Goal: Transaction & Acquisition: Obtain resource

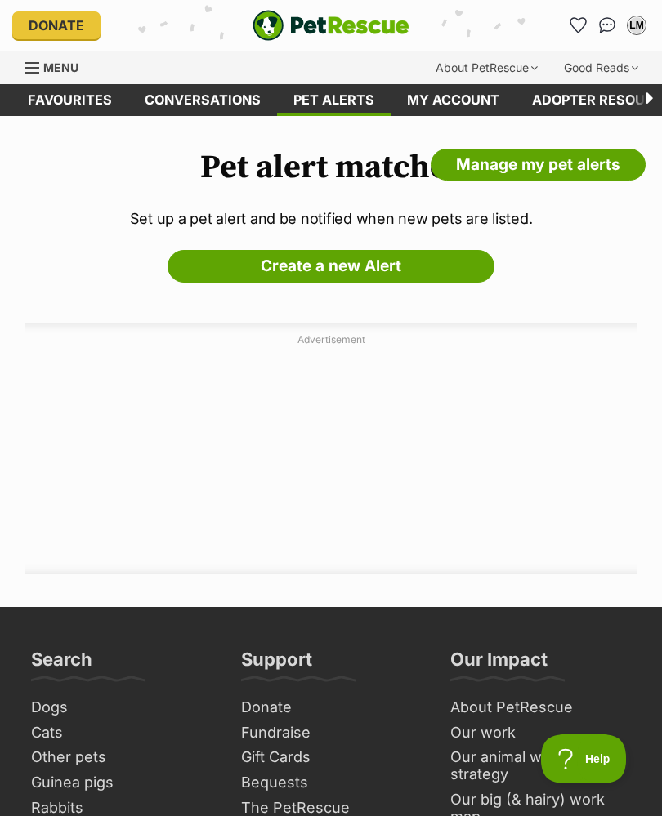
scroll to position [0, -100]
click at [50, 71] on span "Menu" at bounding box center [60, 67] width 35 height 14
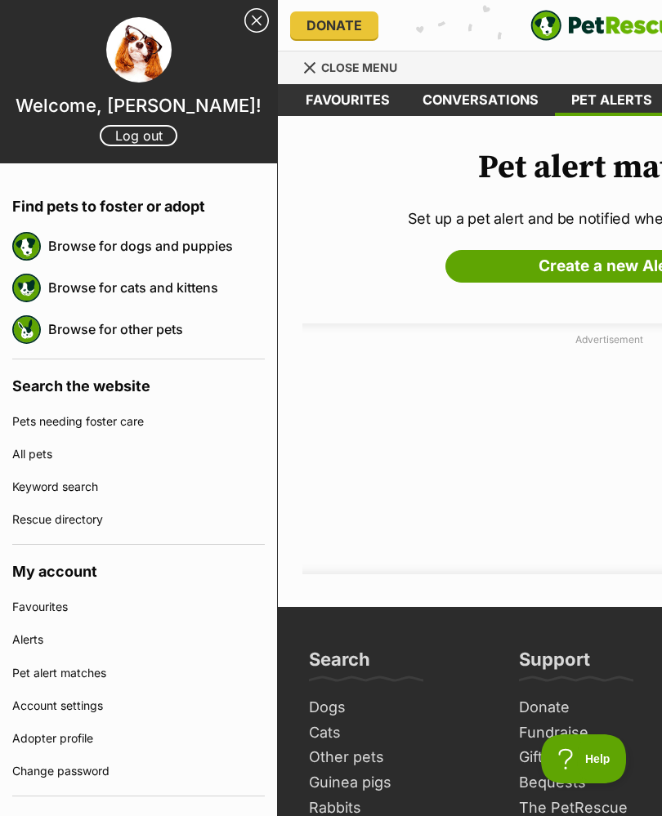
click at [206, 244] on link "Browse for dogs and puppies" at bounding box center [156, 246] width 217 height 34
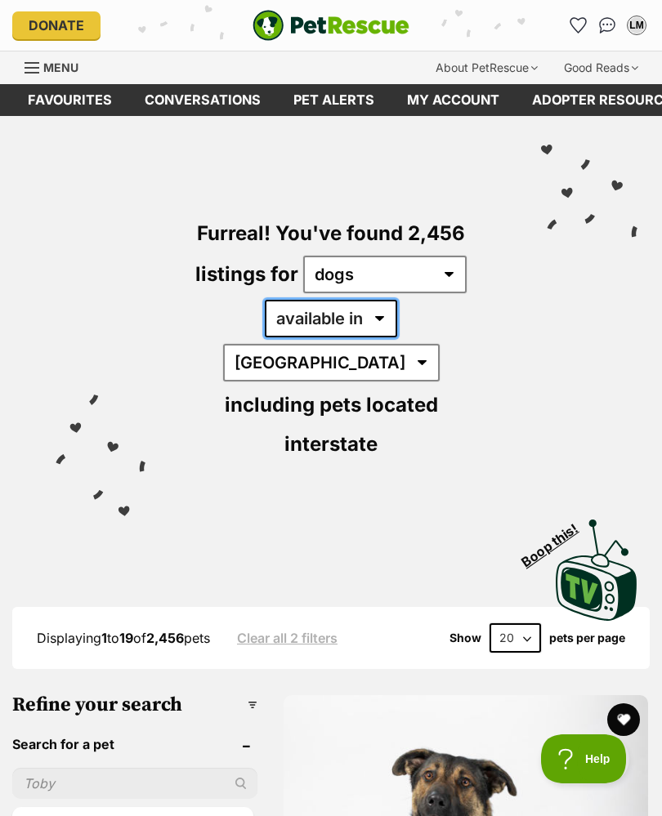
click at [319, 321] on select "available in located in" at bounding box center [331, 319] width 132 height 38
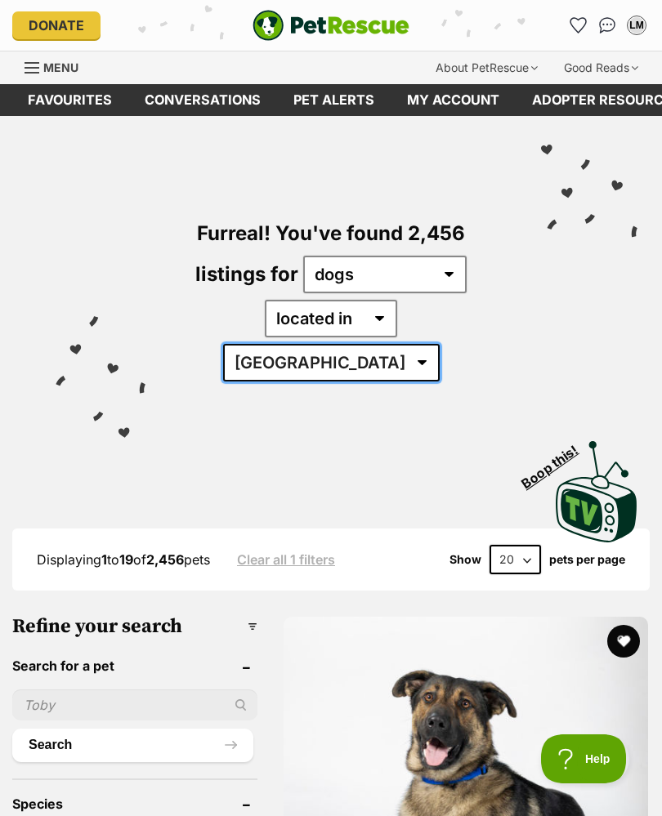
click at [439, 344] on select "Australia ACT NSW NT QLD SA TAS VIC WA" at bounding box center [331, 363] width 217 height 38
select select "[GEOGRAPHIC_DATA]"
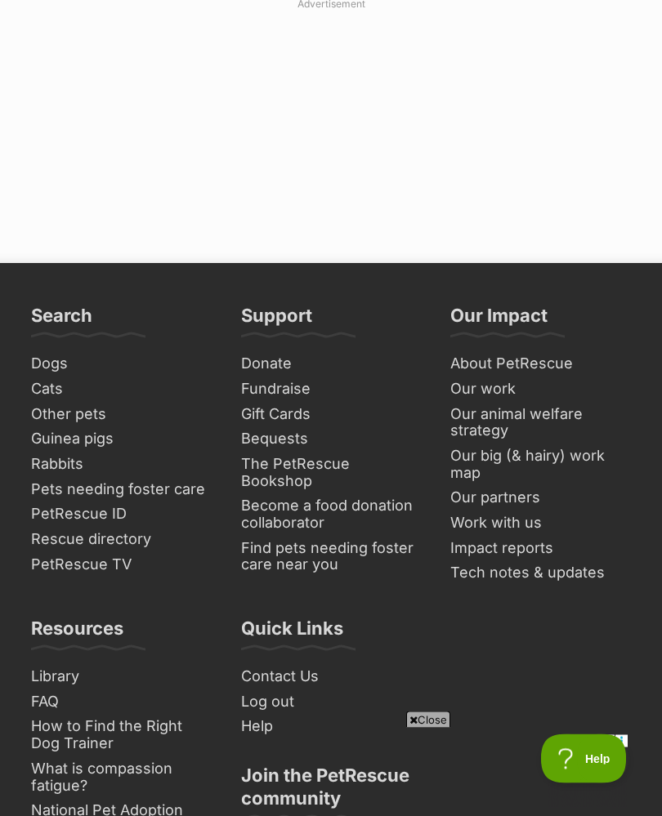
scroll to position [12609, 0]
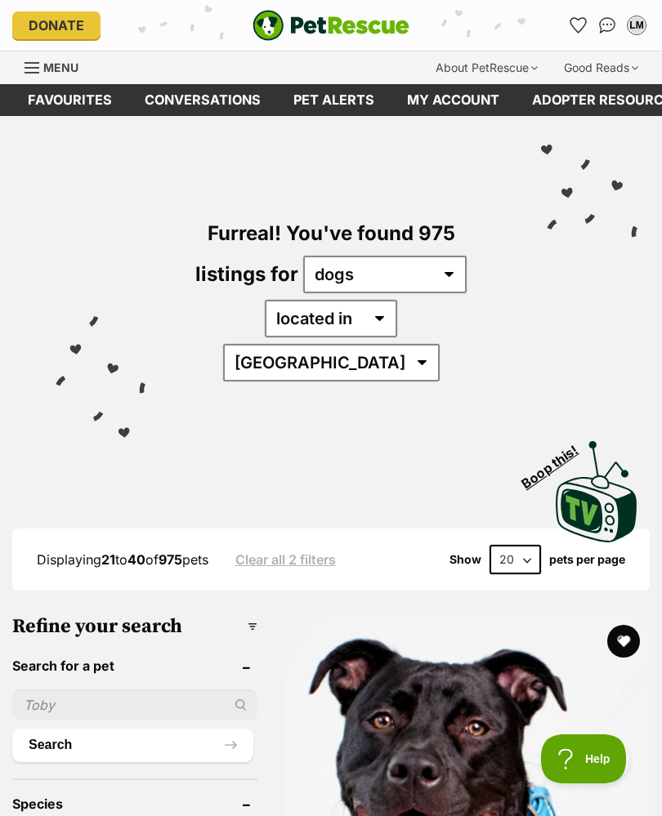
click at [126, 551] on span "Displaying 21 to 40 of 975 pets" at bounding box center [123, 559] width 172 height 16
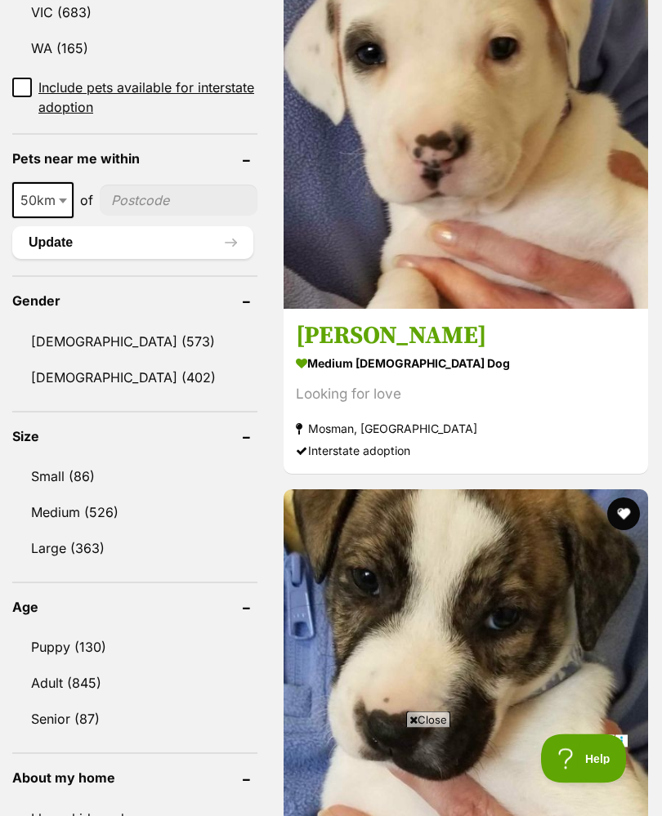
scroll to position [1218, 0]
click at [73, 459] on link "Small (86)" at bounding box center [134, 476] width 245 height 34
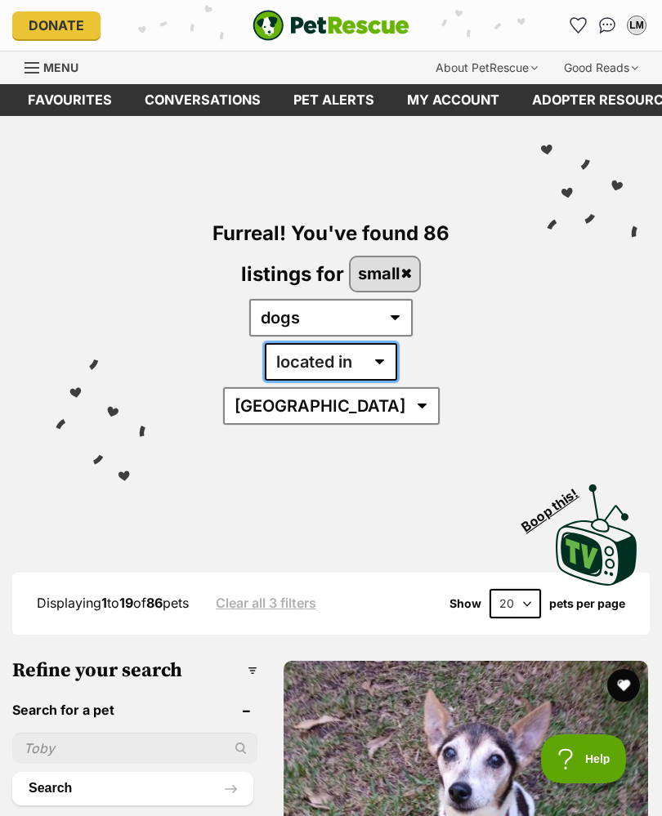
click at [321, 361] on select "available in located in" at bounding box center [331, 362] width 132 height 38
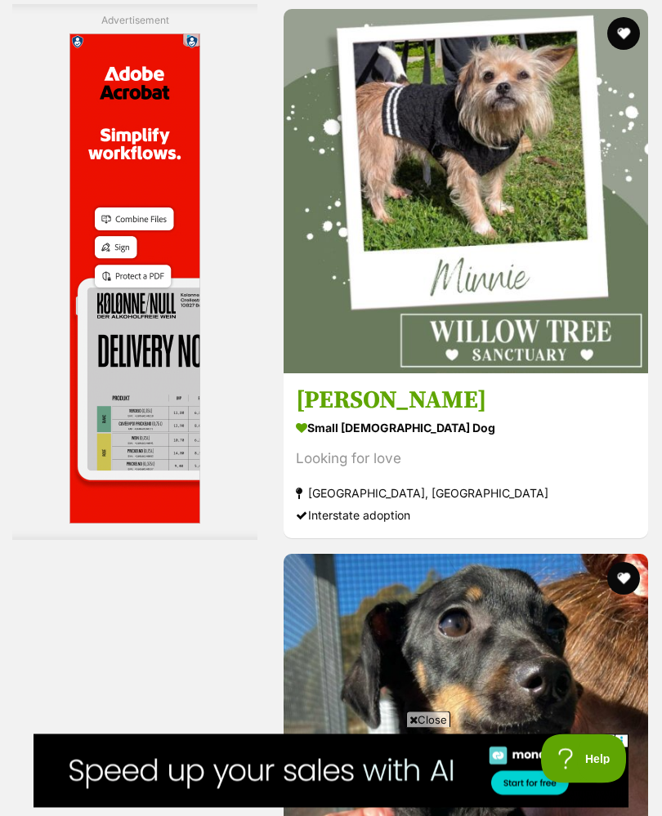
scroll to position [4211, 0]
click at [624, 50] on button "favourite" at bounding box center [623, 33] width 33 height 33
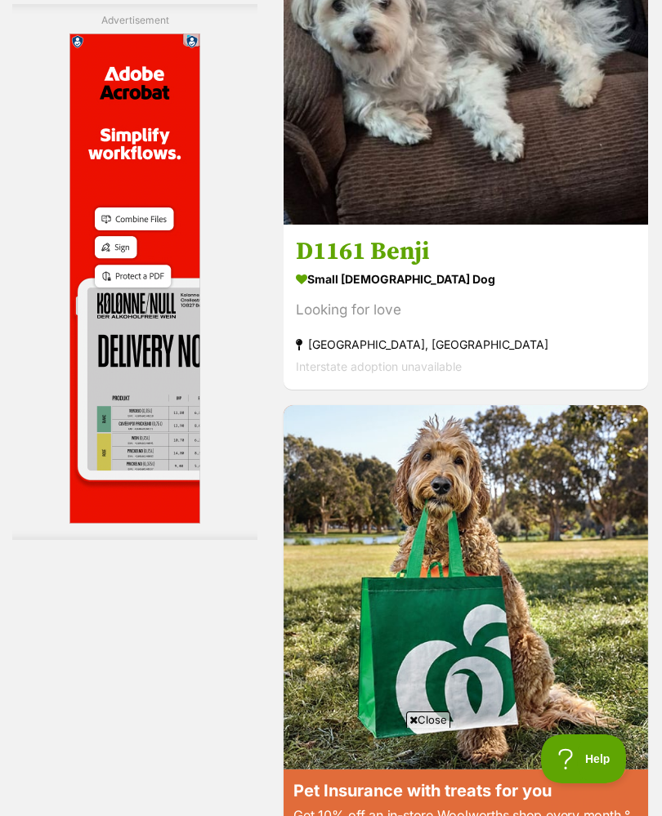
scroll to position [0, 0]
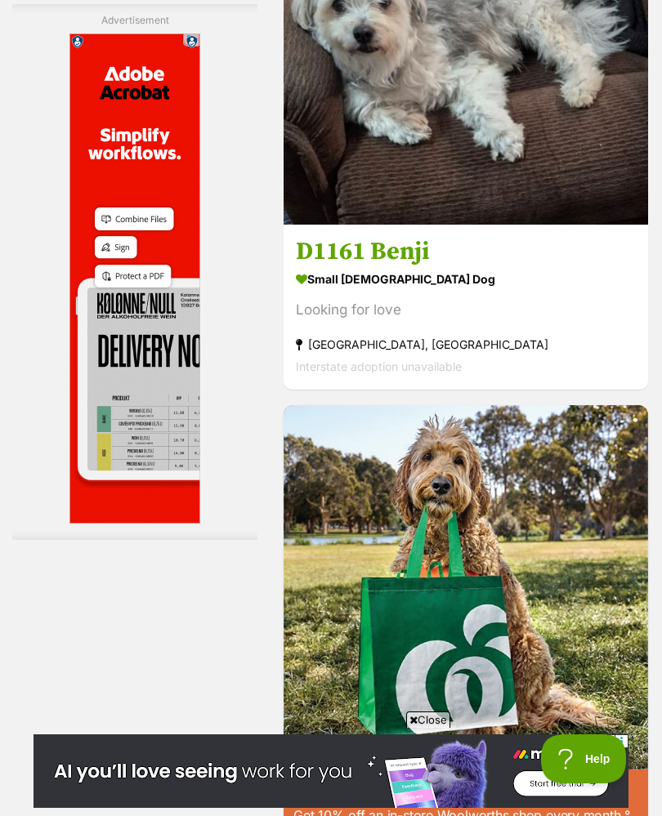
click at [538, 225] on img at bounding box center [465, 42] width 364 height 364
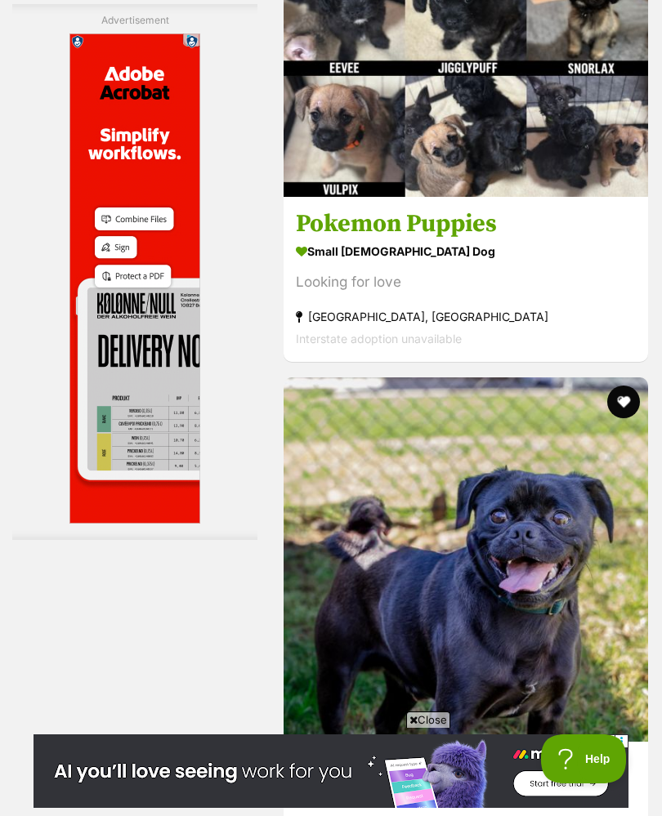
scroll to position [7049, 0]
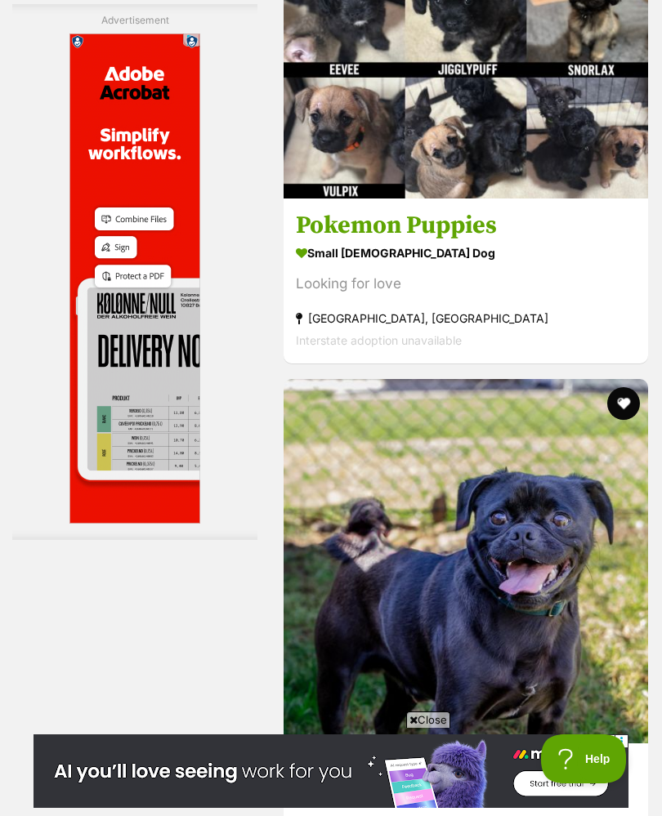
click at [540, 295] on div "Looking for love" at bounding box center [466, 284] width 340 height 22
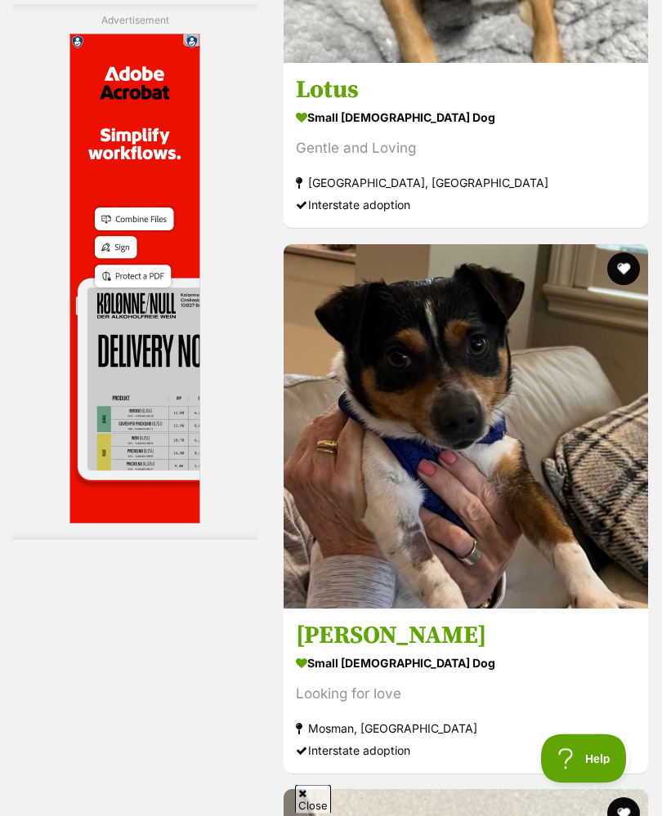
scroll to position [10091, 0]
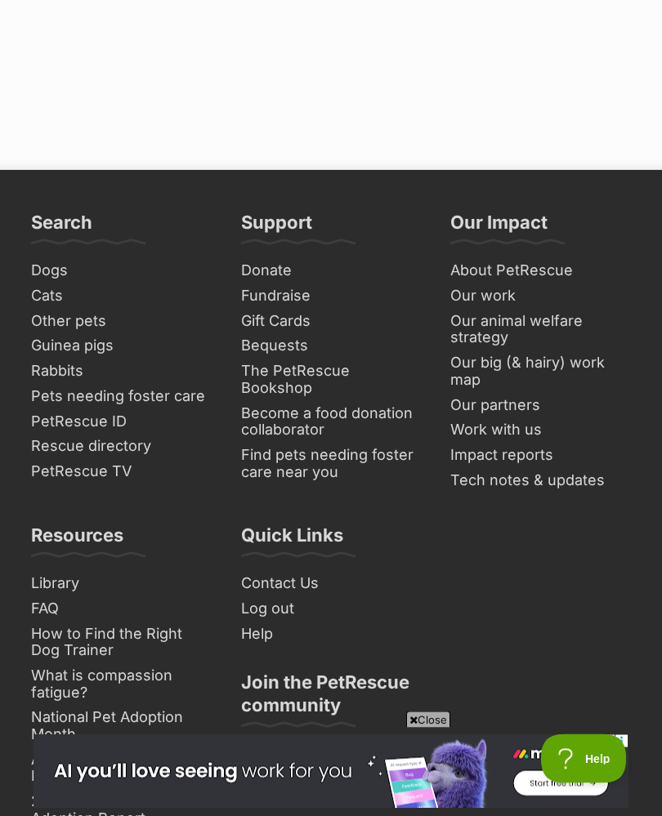
scroll to position [12587, 0]
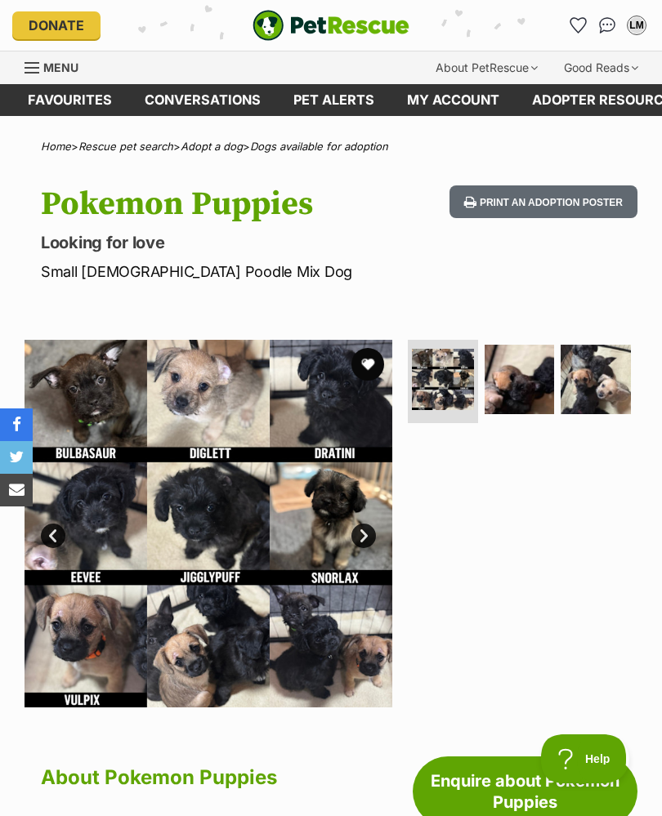
click at [214, 433] on img at bounding box center [209, 524] width 368 height 368
click at [234, 408] on img at bounding box center [209, 524] width 368 height 368
click at [368, 530] on link "Next" at bounding box center [363, 536] width 25 height 25
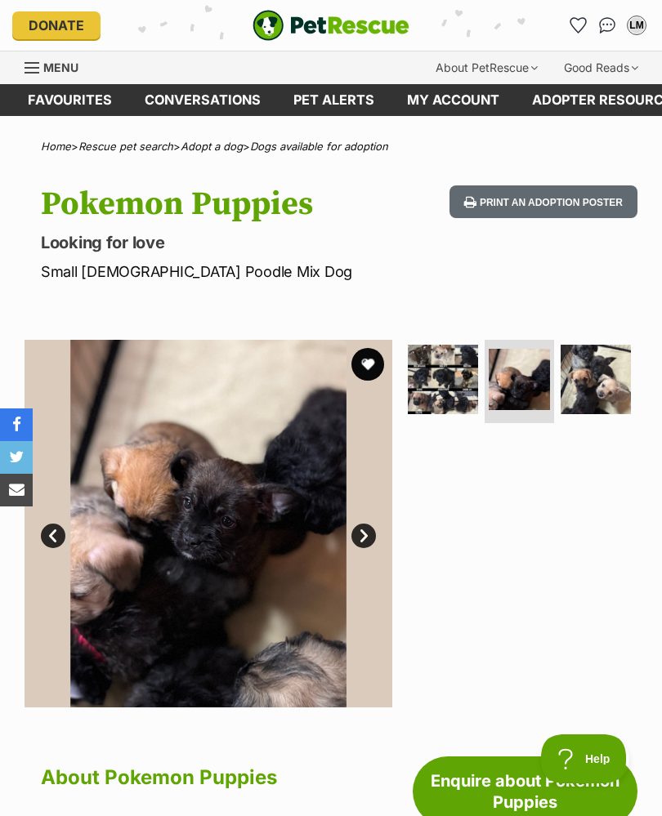
click at [367, 524] on link "Next" at bounding box center [363, 536] width 25 height 25
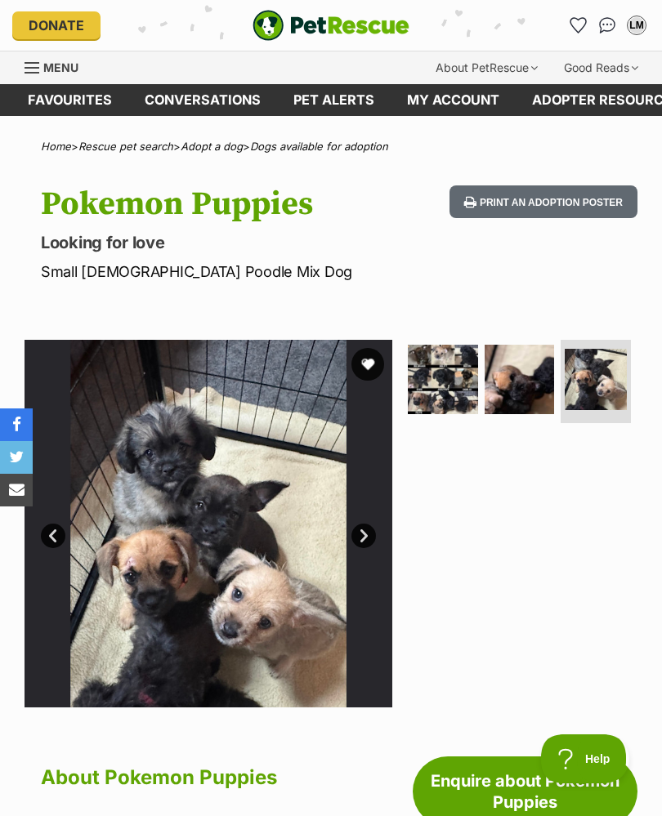
click at [367, 533] on link "Next" at bounding box center [363, 536] width 25 height 25
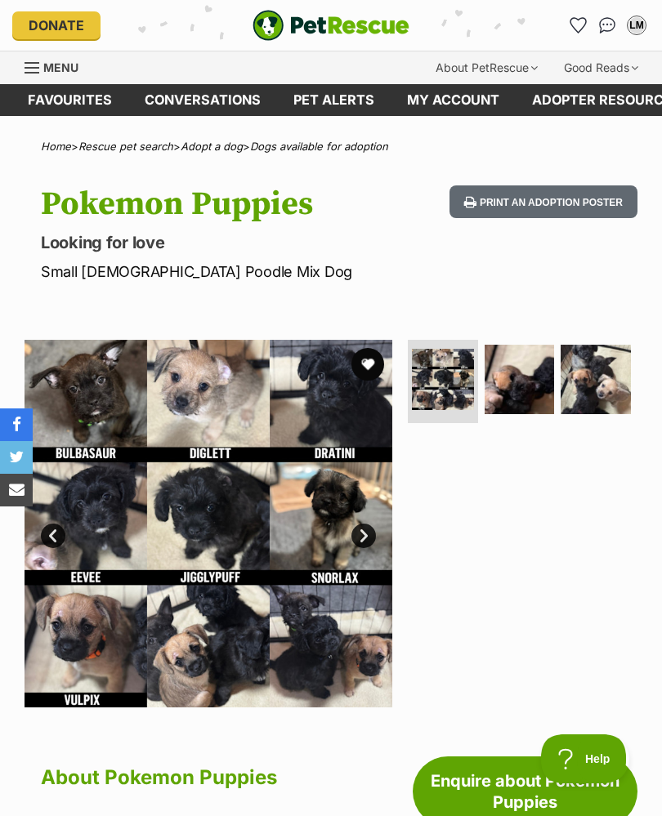
click at [366, 540] on link "Next" at bounding box center [363, 536] width 25 height 25
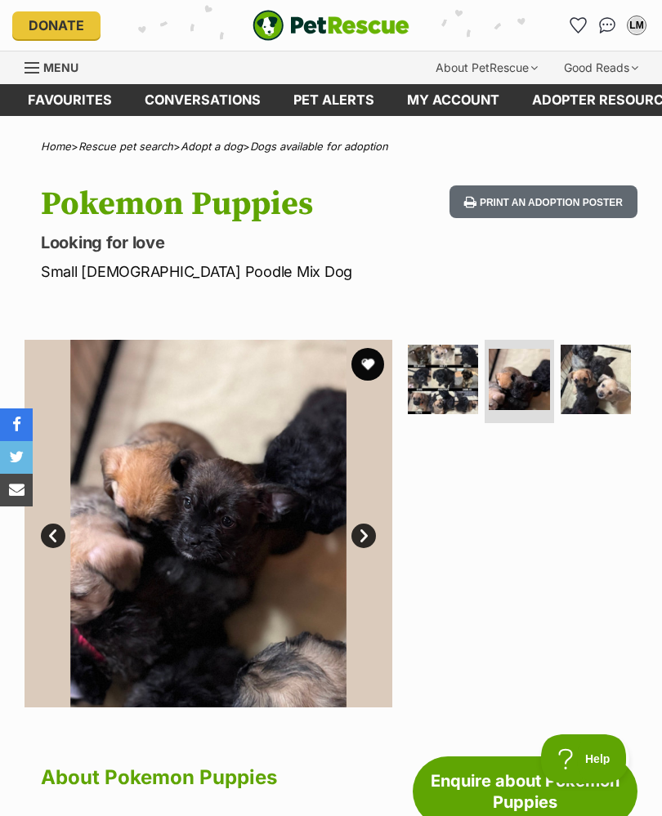
click at [373, 354] on button "favourite" at bounding box center [367, 364] width 33 height 33
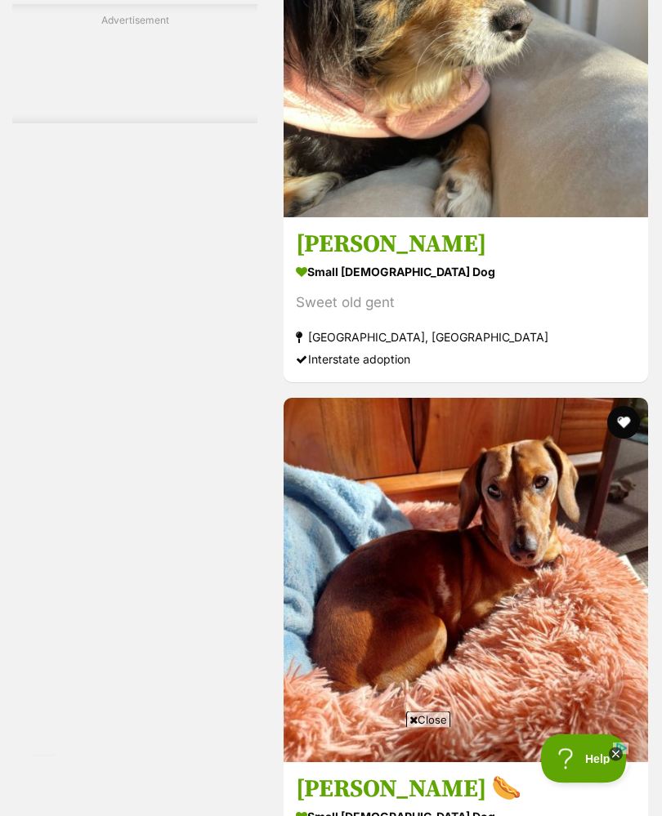
scroll to position [7819, 0]
click at [544, 217] on img at bounding box center [465, 35] width 364 height 364
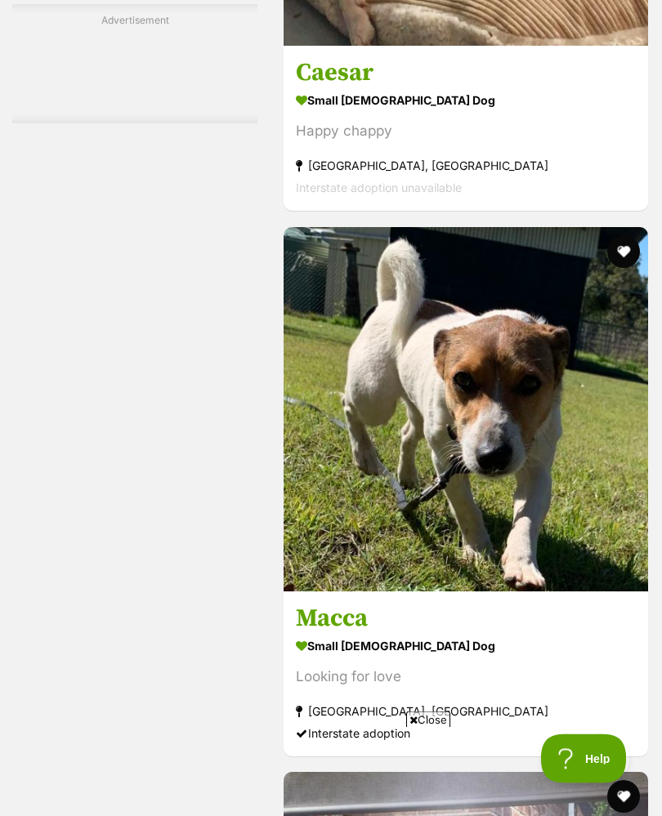
scroll to position [9081, 0]
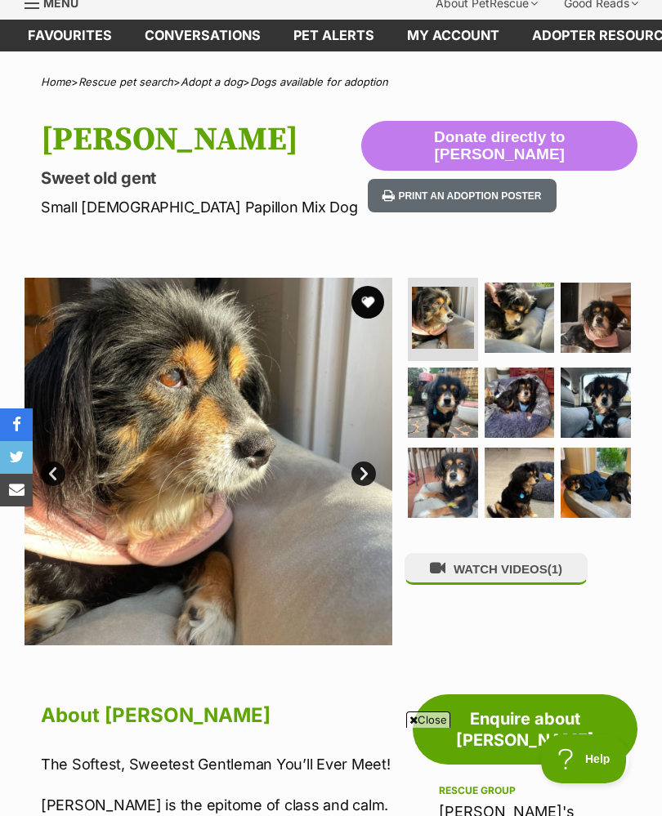
scroll to position [63, 0]
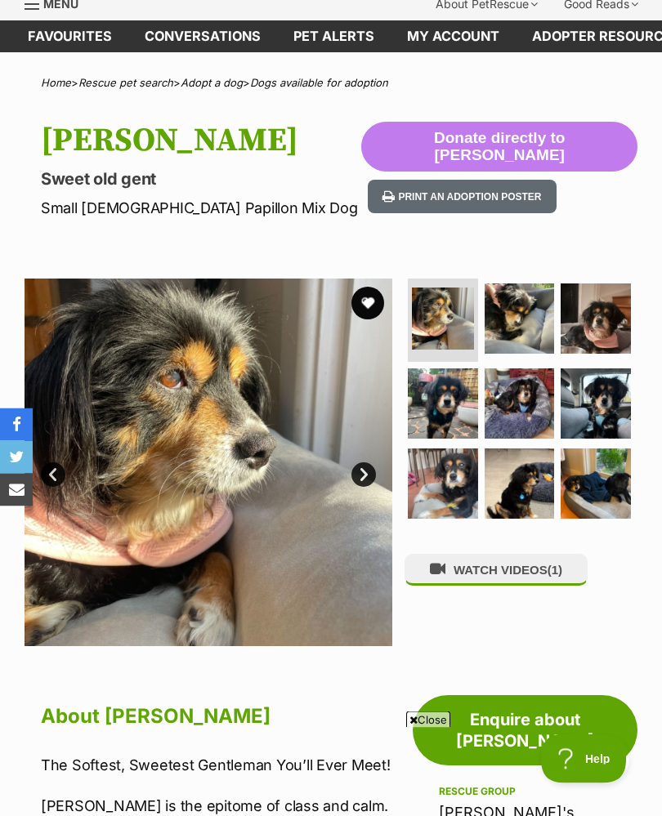
click at [367, 477] on link "Next" at bounding box center [363, 475] width 25 height 25
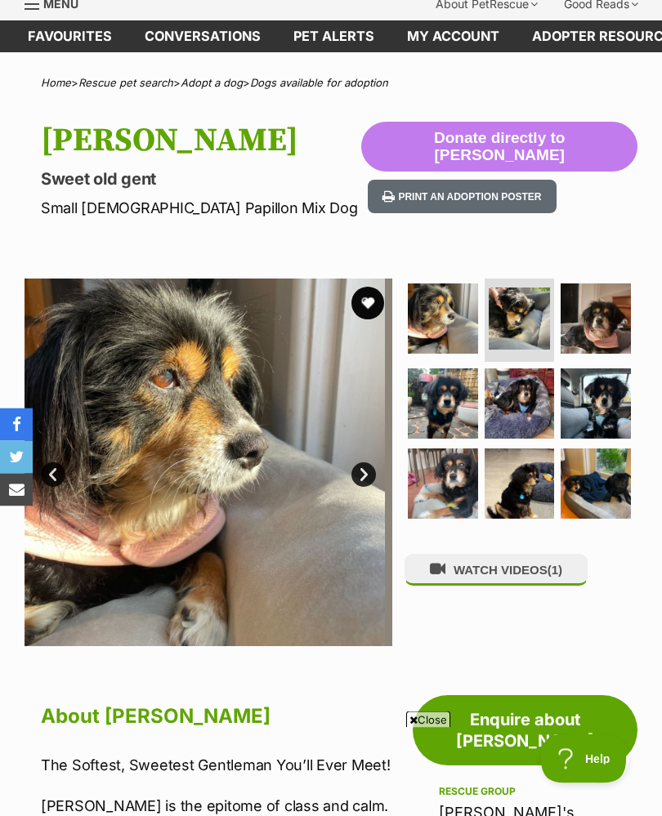
scroll to position [64, 0]
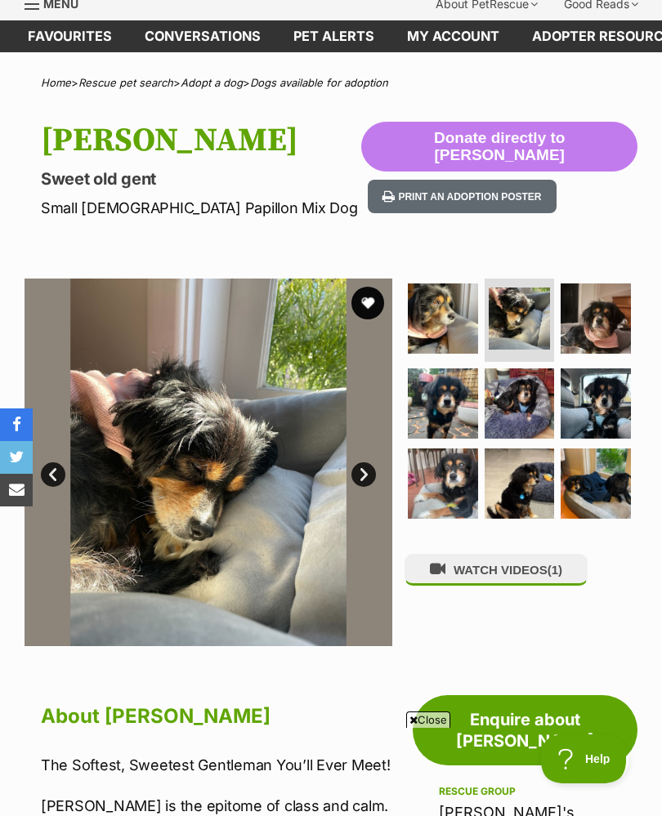
click at [370, 469] on link "Next" at bounding box center [363, 474] width 25 height 25
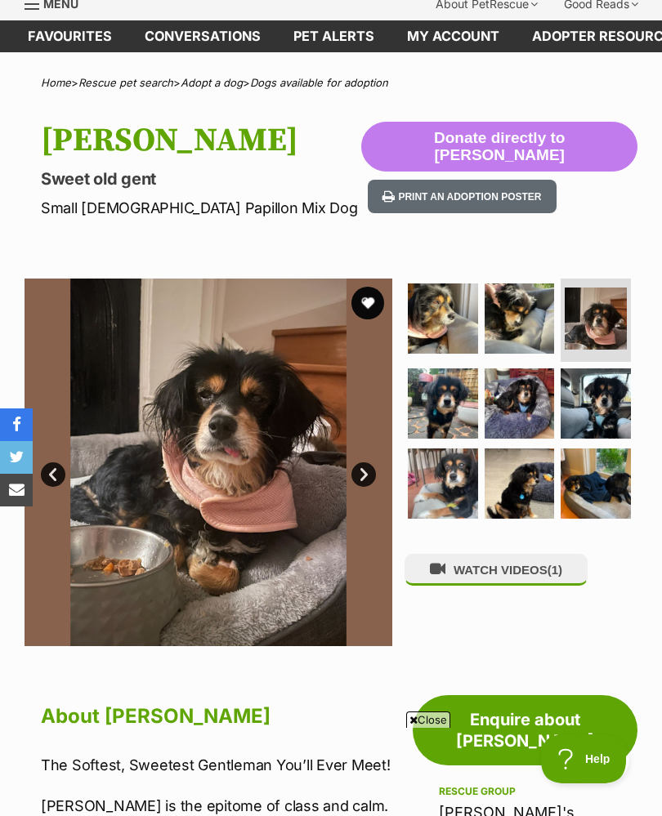
click at [368, 479] on link "Next" at bounding box center [363, 474] width 25 height 25
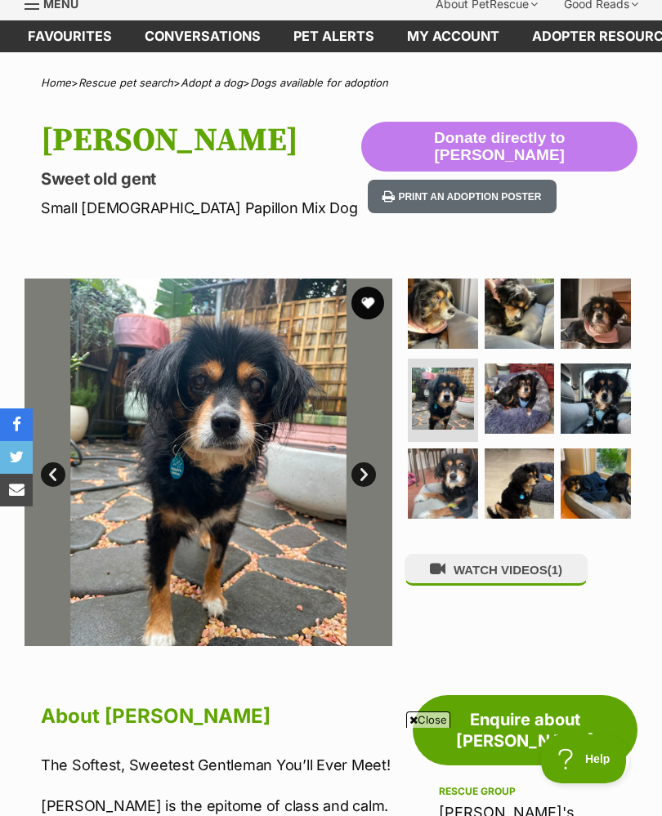
click at [365, 474] on link "Next" at bounding box center [363, 474] width 25 height 25
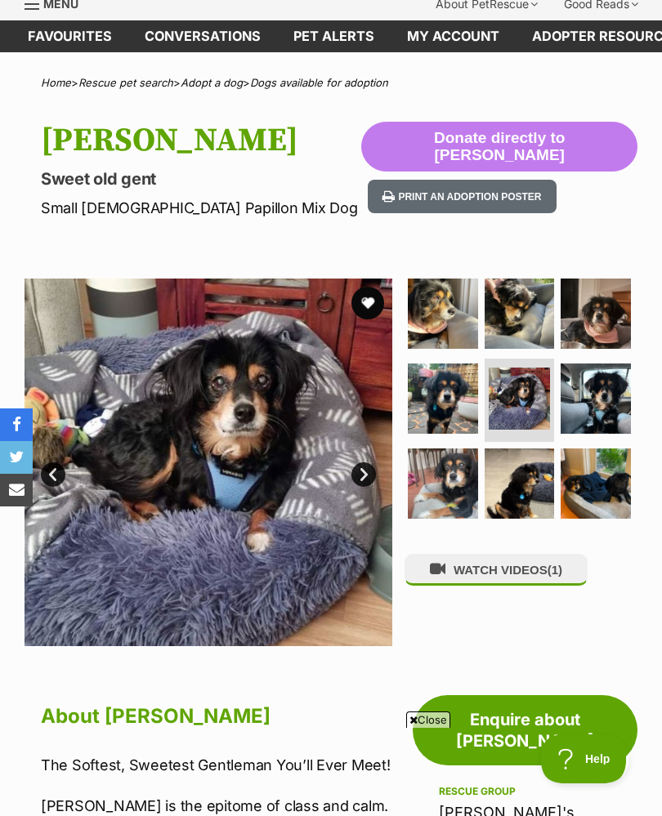
click at [366, 471] on link "Next" at bounding box center [363, 474] width 25 height 25
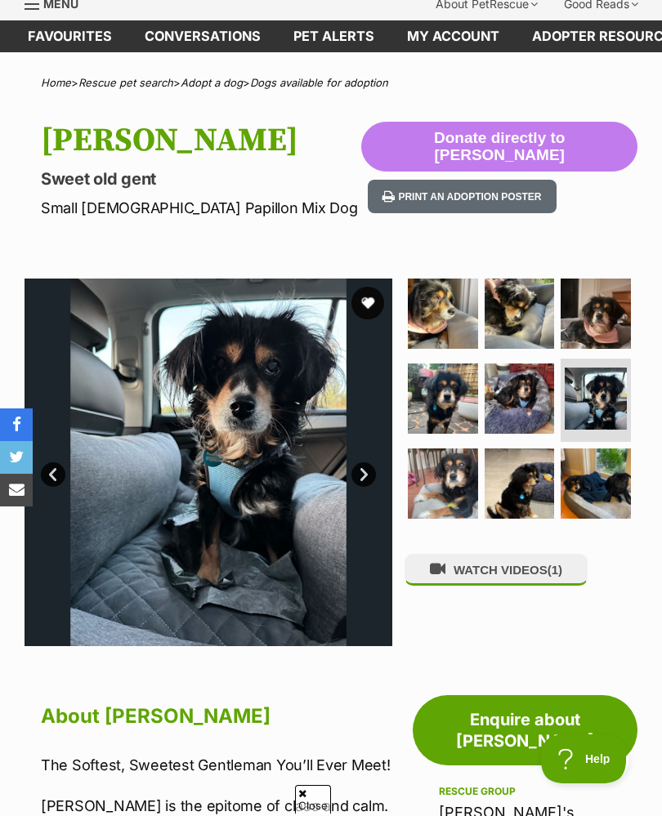
click at [369, 473] on link "Next" at bounding box center [363, 474] width 25 height 25
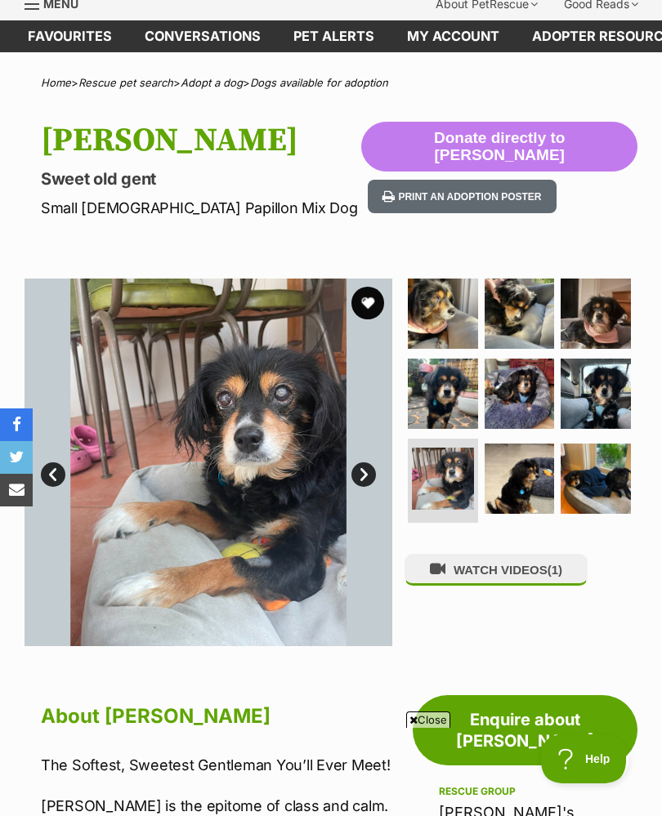
click at [364, 476] on link "Next" at bounding box center [363, 474] width 25 height 25
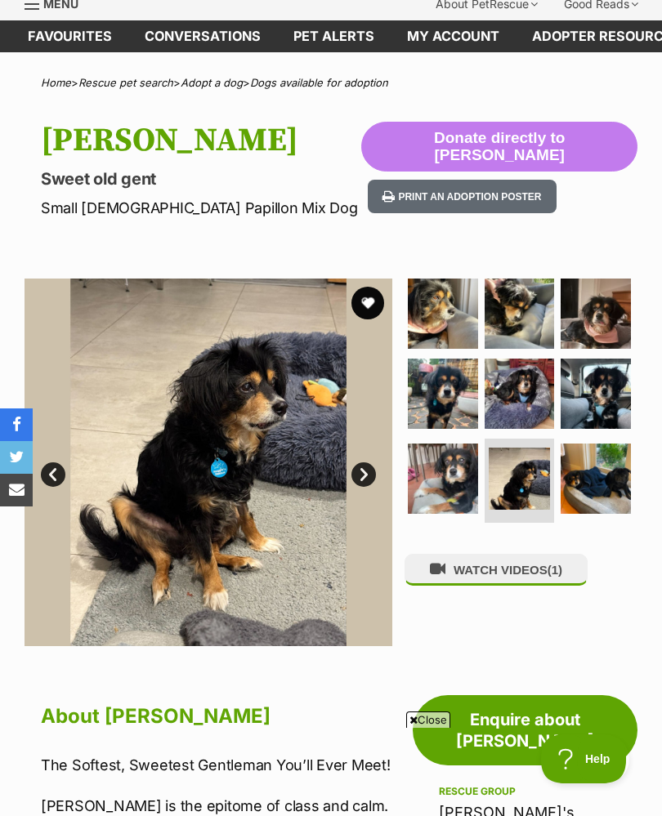
click at [365, 472] on link "Next" at bounding box center [363, 474] width 25 height 25
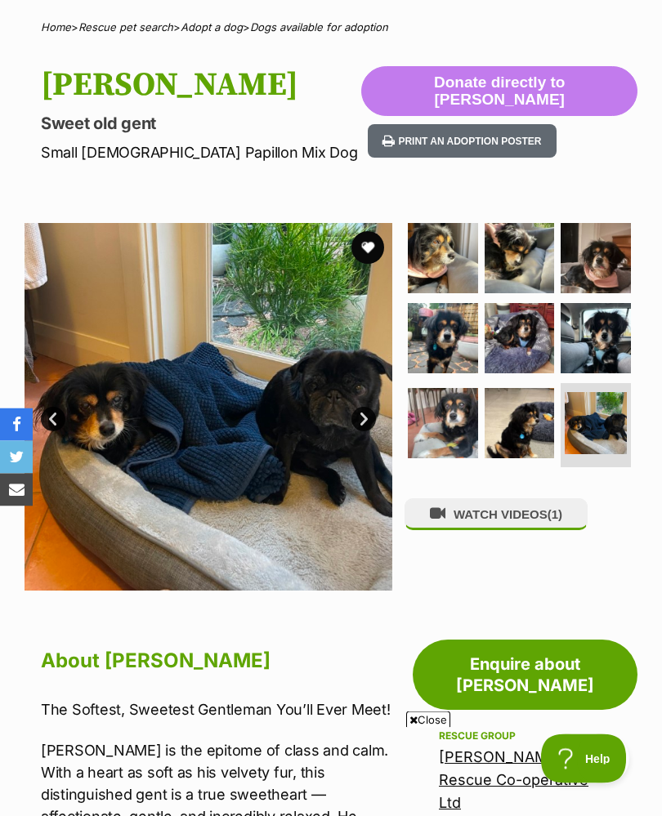
scroll to position [0, 0]
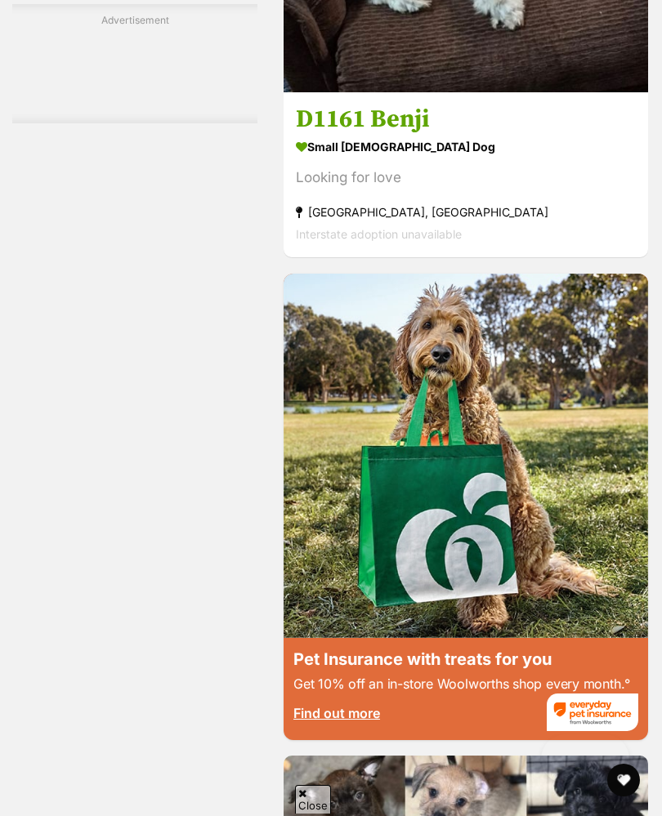
scroll to position [6567, 0]
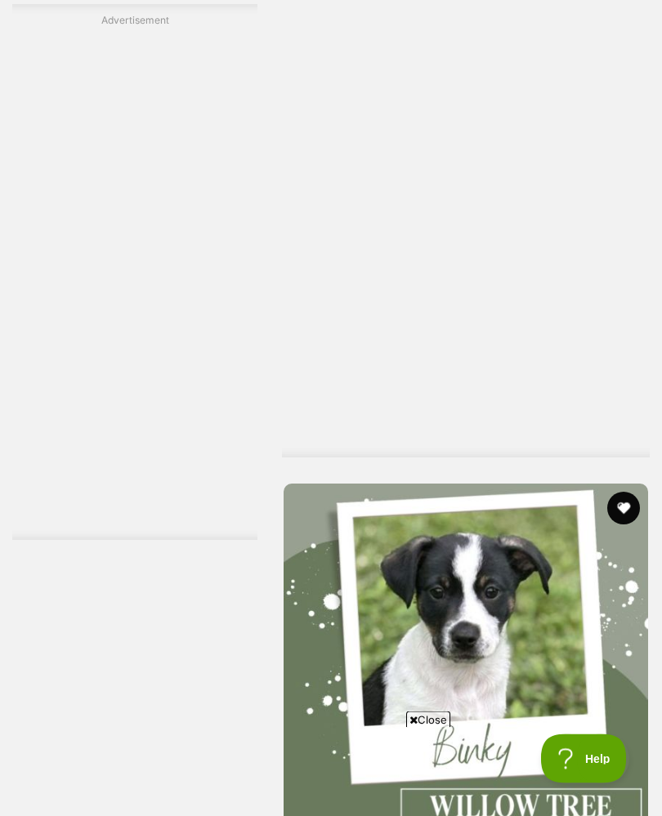
scroll to position [10903, 0]
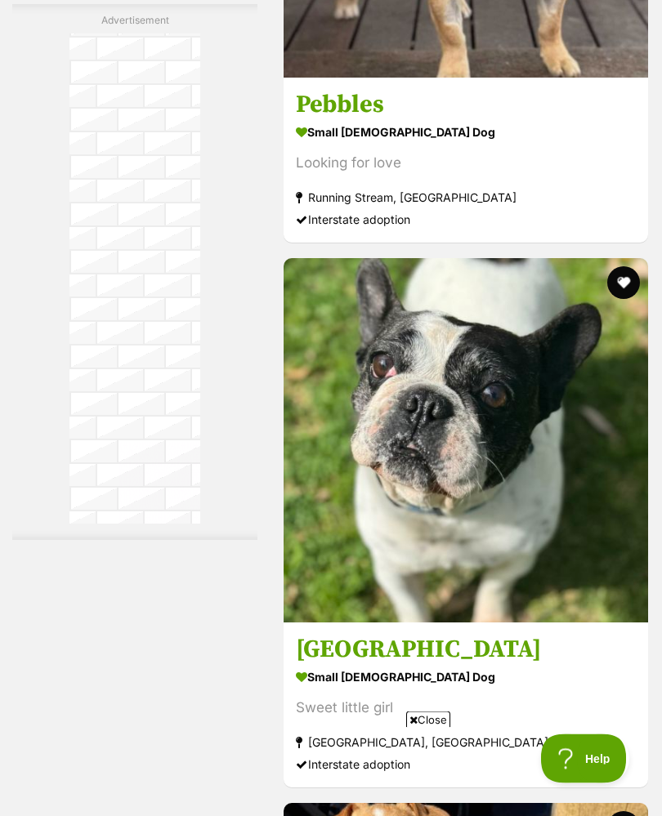
scroll to position [8709, 0]
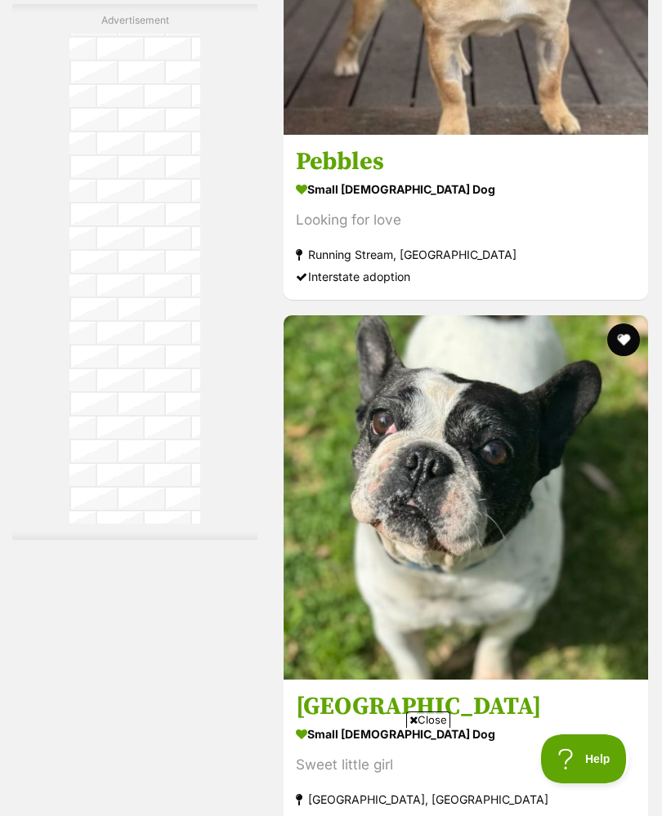
scroll to position [8654, 0]
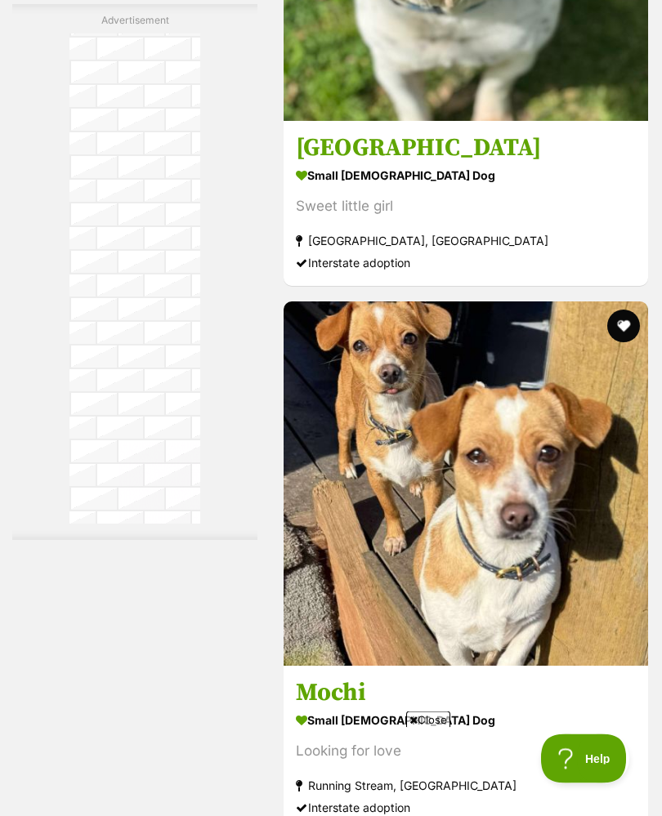
scroll to position [9211, 0]
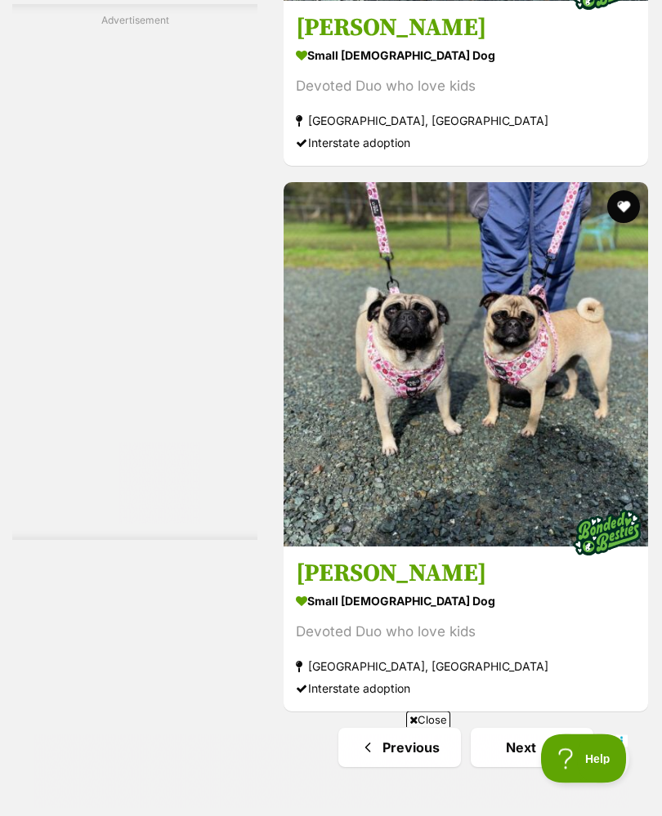
scroll to position [12085, 0]
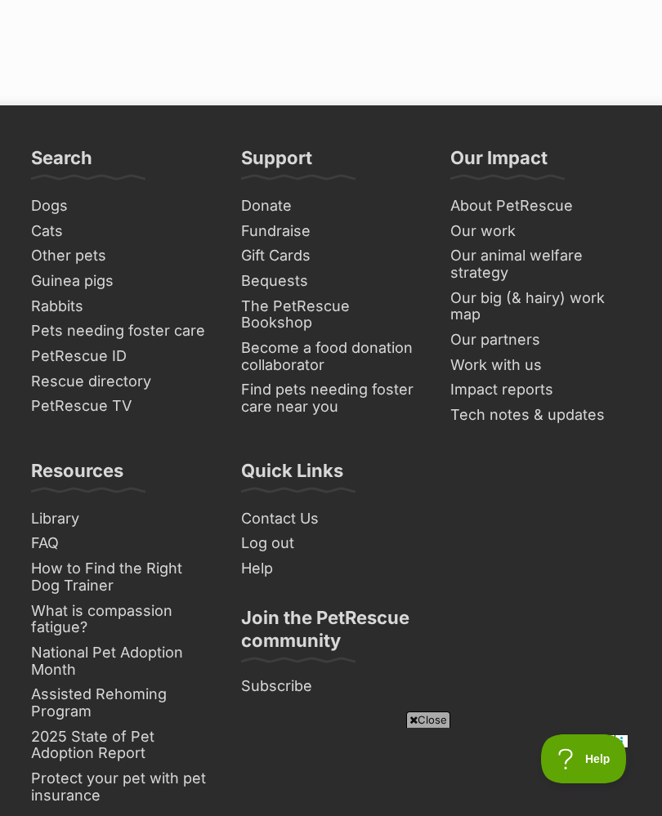
scroll to position [13070, 0]
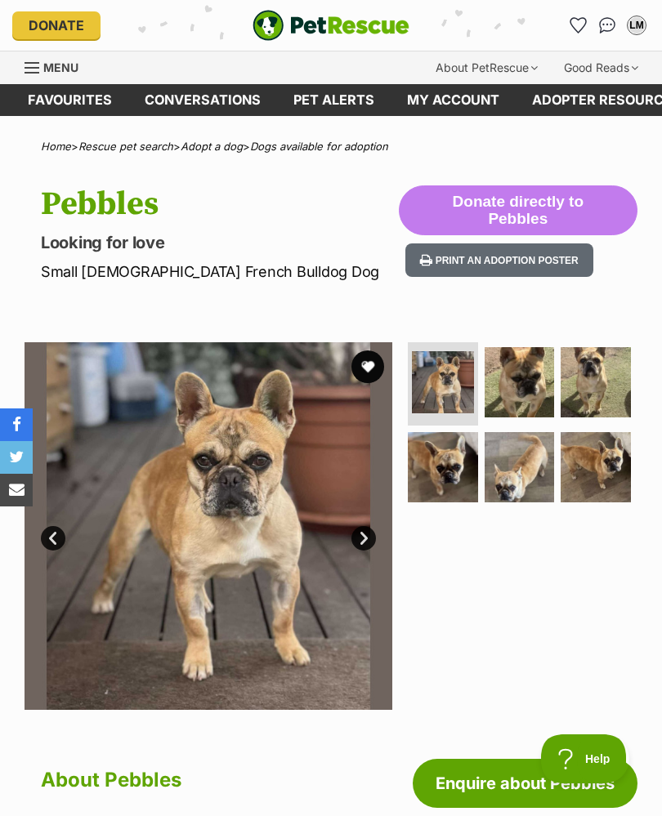
click at [370, 365] on button "favourite" at bounding box center [367, 366] width 33 height 33
click at [368, 537] on link "Next" at bounding box center [363, 538] width 25 height 25
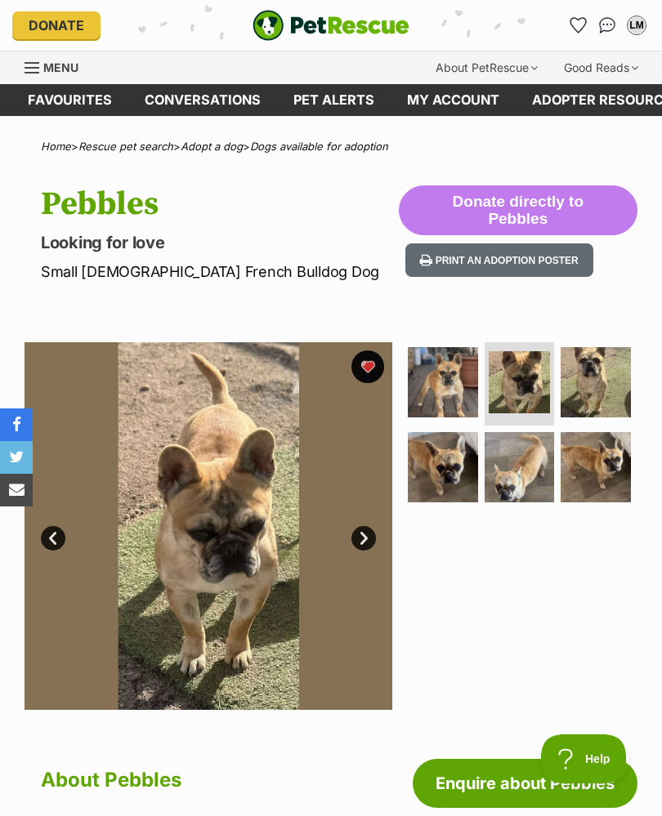
click at [353, 546] on img at bounding box center [209, 526] width 368 height 368
click at [362, 535] on link "Next" at bounding box center [363, 538] width 25 height 25
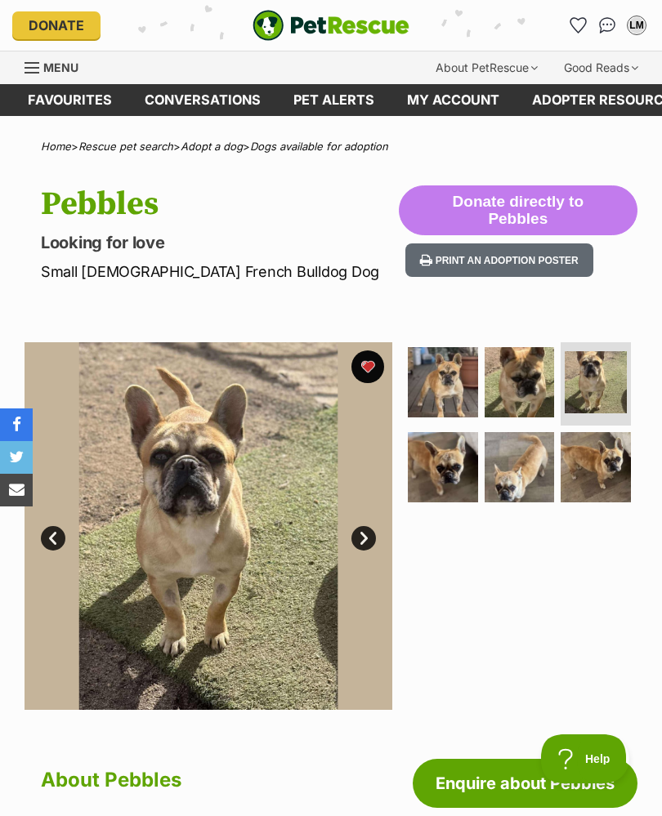
click at [363, 539] on link "Next" at bounding box center [363, 538] width 25 height 25
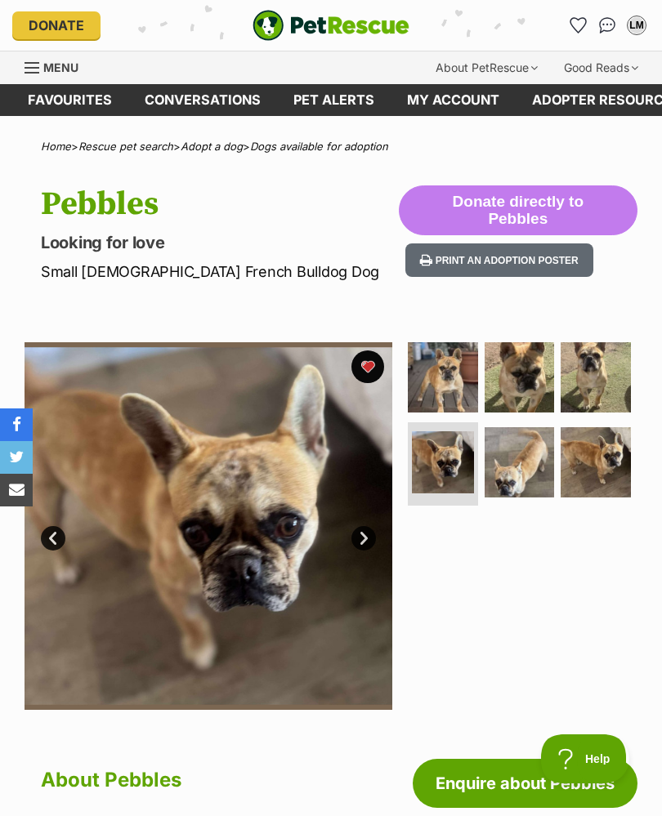
click at [364, 533] on link "Next" at bounding box center [363, 538] width 25 height 25
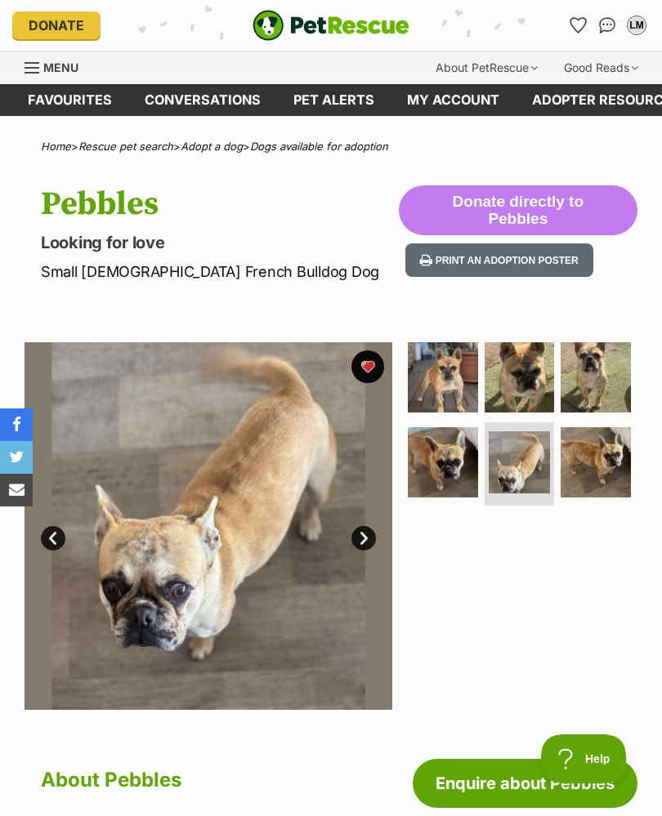
click at [365, 529] on link "Next" at bounding box center [363, 538] width 25 height 25
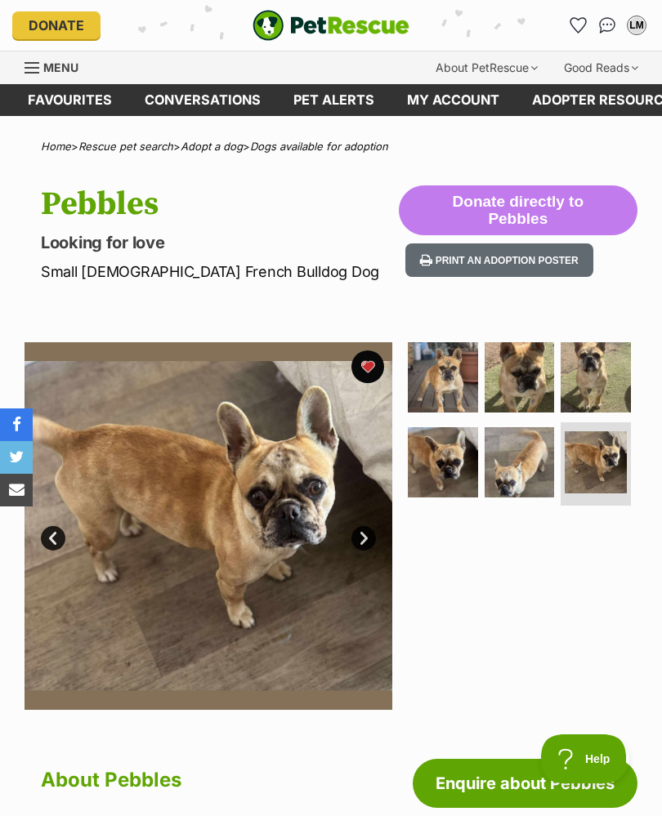
click at [367, 533] on link "Next" at bounding box center [363, 538] width 25 height 25
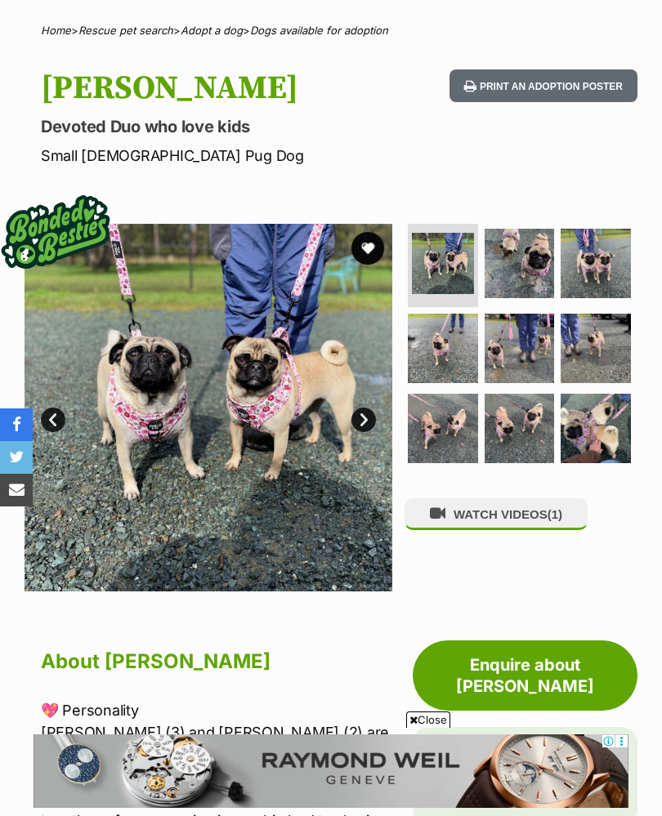
scroll to position [79, 0]
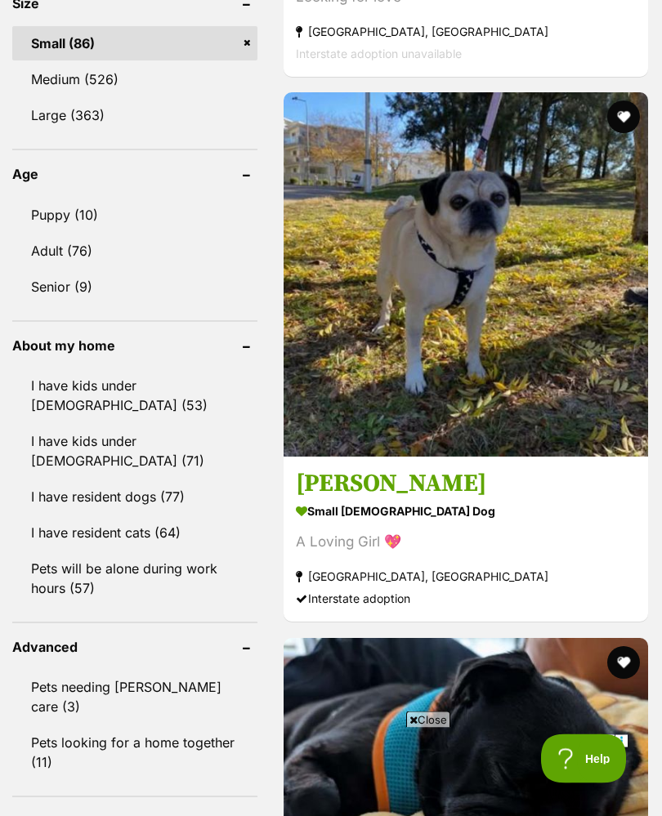
scroll to position [1658, 0]
click at [484, 457] on img at bounding box center [465, 274] width 364 height 364
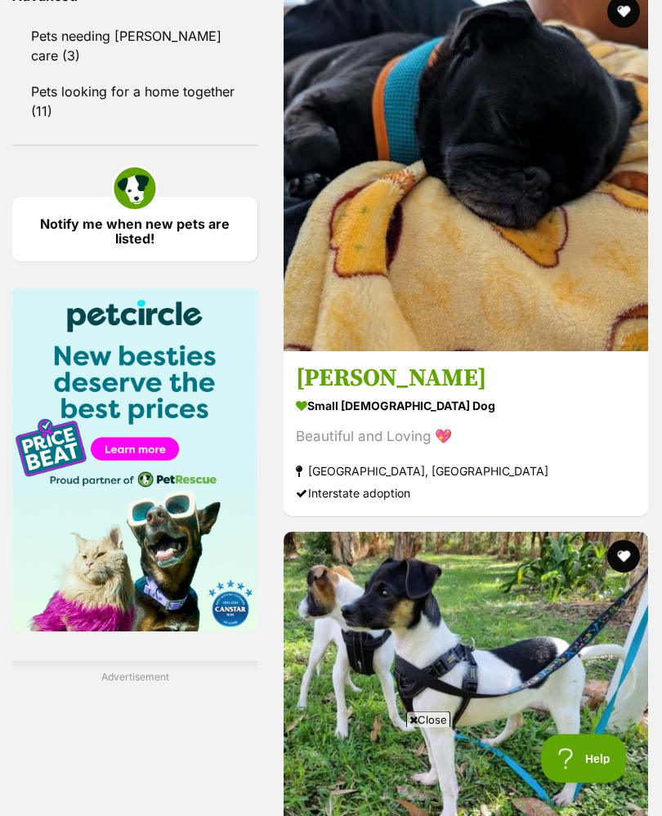
scroll to position [2310, 0]
click at [505, 351] on img at bounding box center [465, 169] width 364 height 364
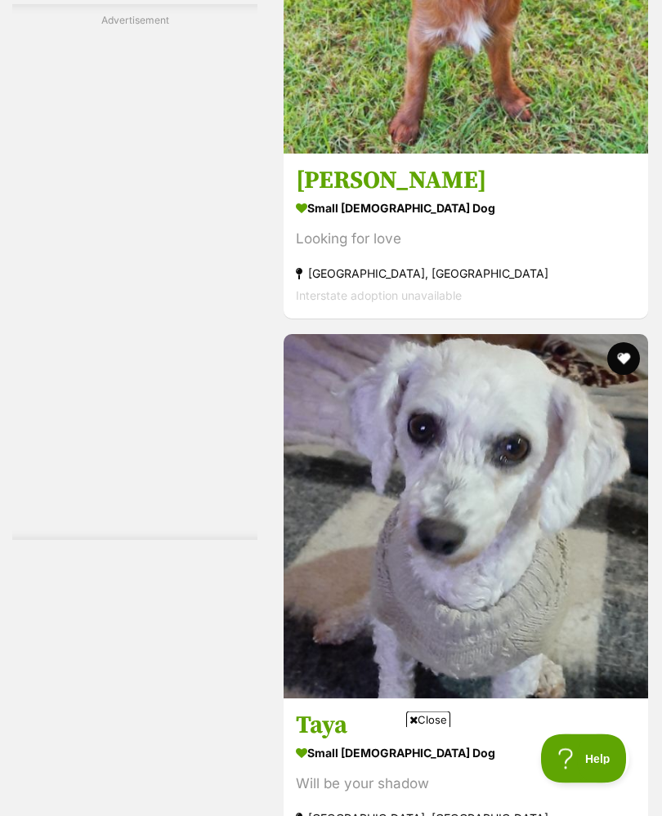
scroll to position [9519, 0]
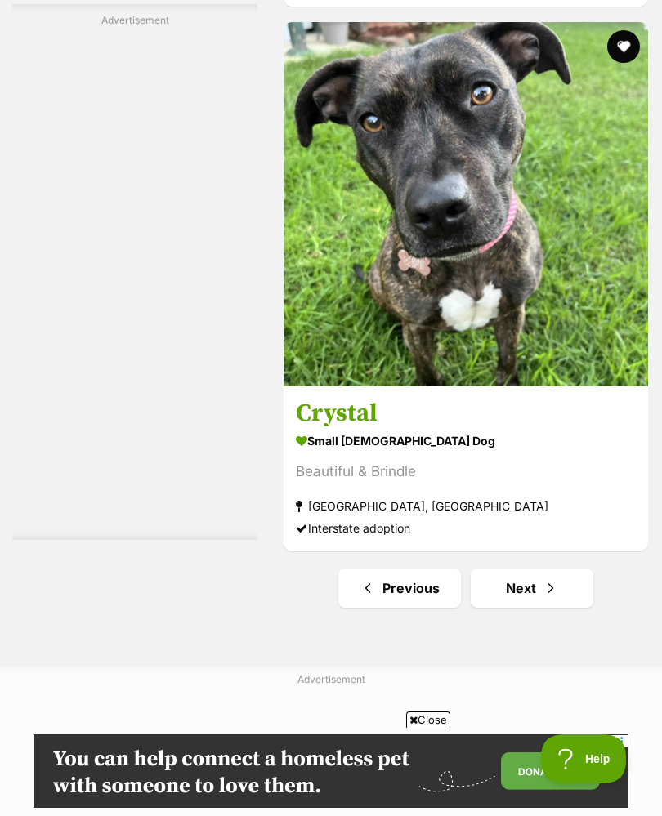
scroll to position [12035, 0]
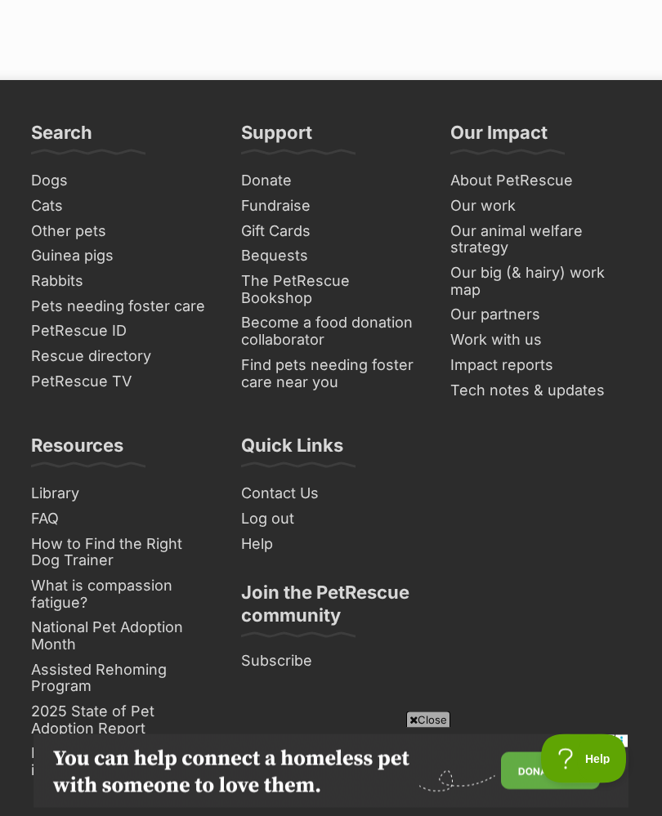
scroll to position [12910, 0]
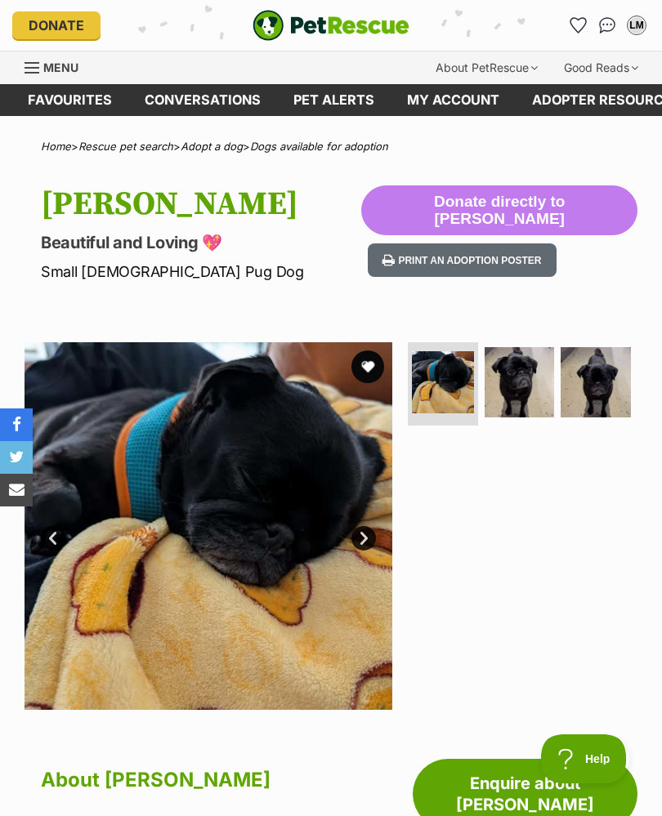
click at [359, 542] on link "Next" at bounding box center [363, 538] width 25 height 25
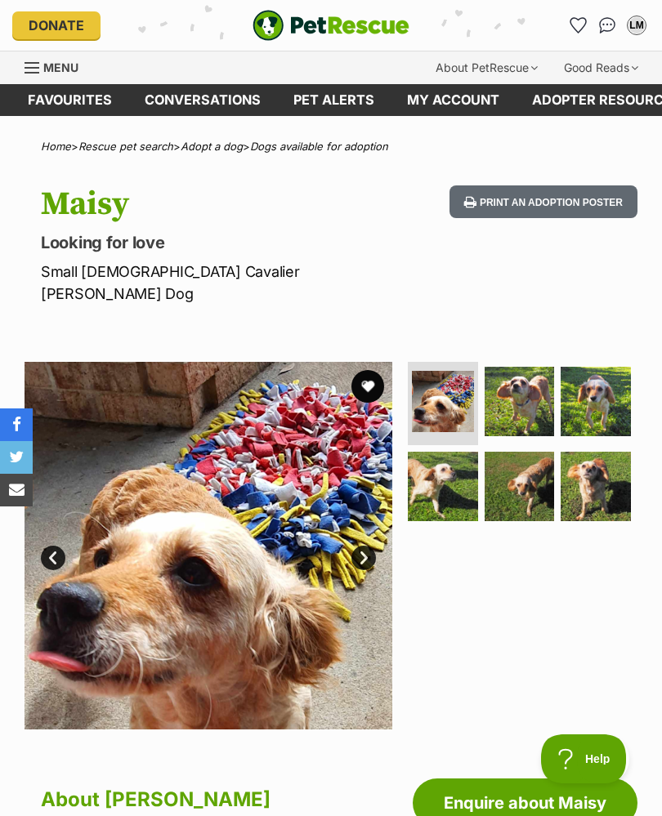
click at [378, 528] on img at bounding box center [209, 546] width 368 height 368
click at [373, 546] on link "Next" at bounding box center [363, 558] width 25 height 25
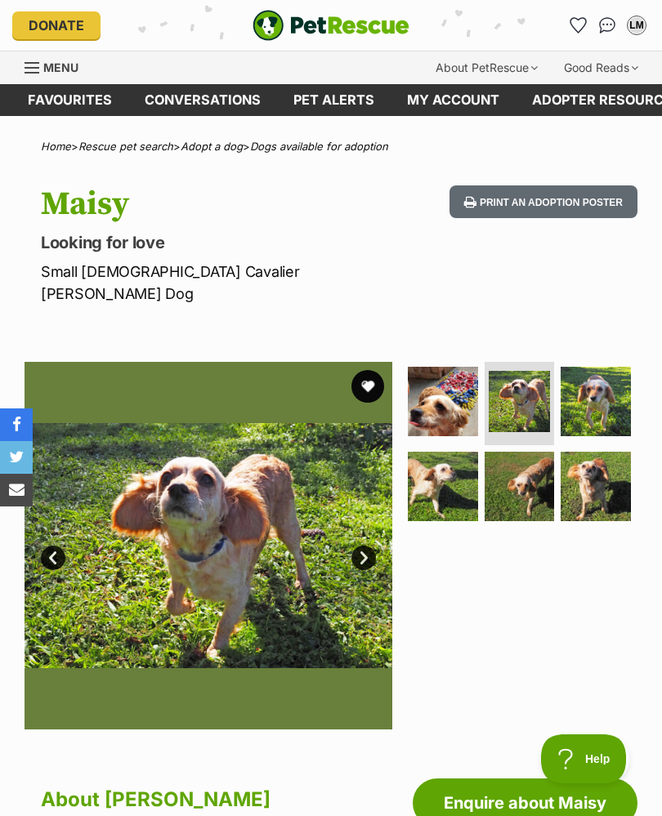
click at [364, 546] on link "Next" at bounding box center [363, 558] width 25 height 25
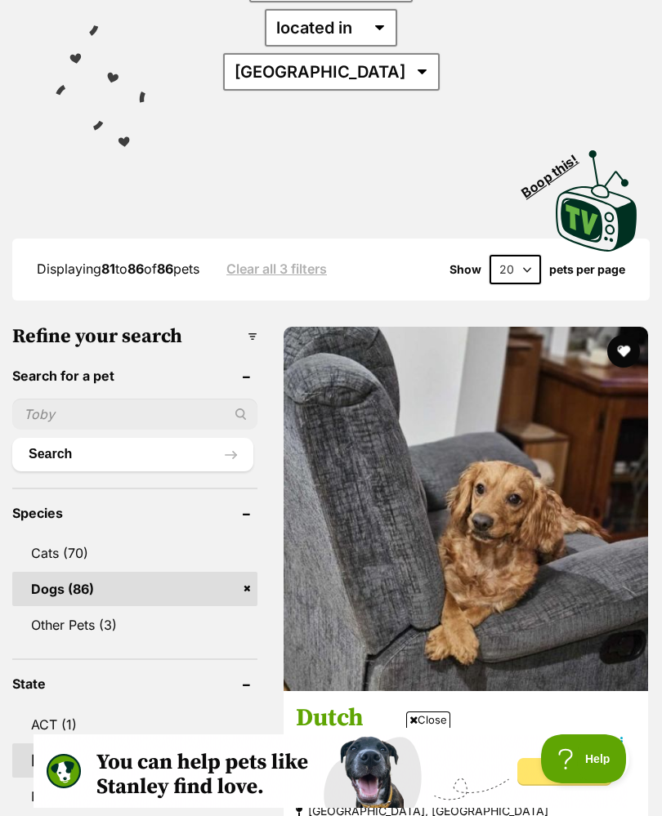
click at [466, 580] on img at bounding box center [465, 509] width 364 height 364
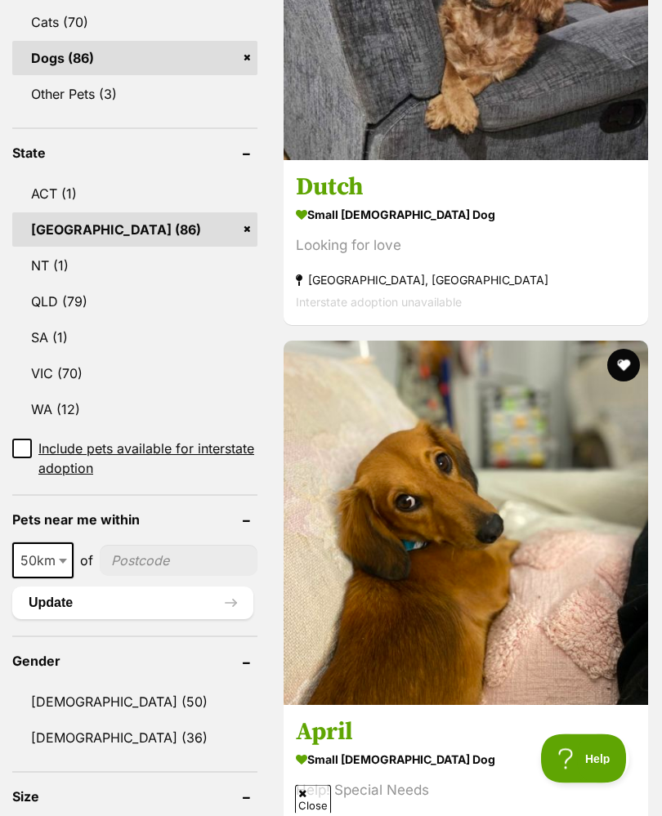
scroll to position [867, 0]
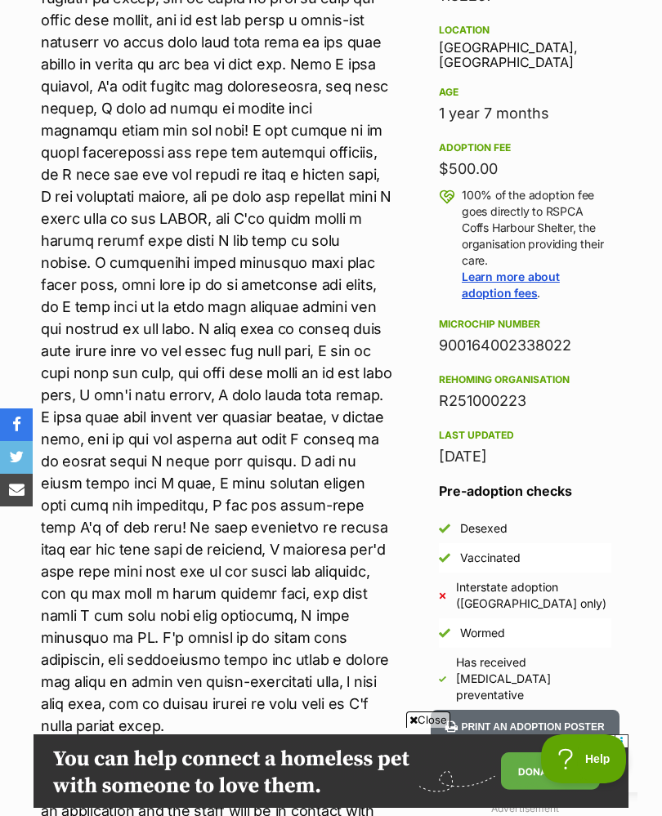
scroll to position [951, 0]
